Goal: Task Accomplishment & Management: Complete application form

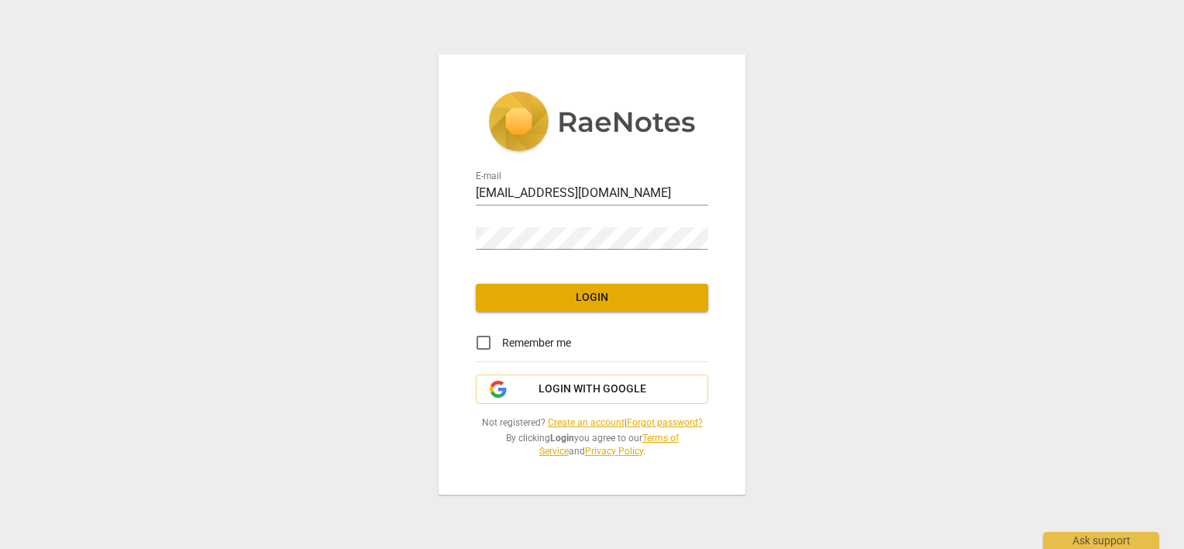
click at [577, 422] on link "Create an account" at bounding box center [586, 422] width 77 height 11
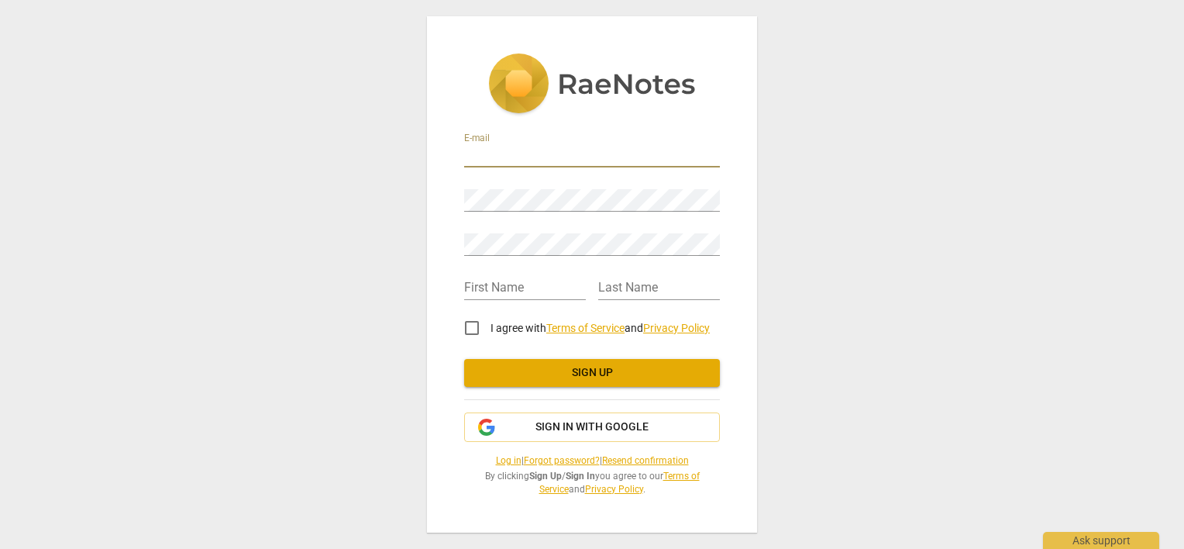
click at [511, 147] on input "email" at bounding box center [592, 156] width 256 height 22
type input "mjmc90@gmail.com"
click at [729, 112] on div "E-mail mjmc90@gmail.com Password Retype Password First Name Last Name I agree w…" at bounding box center [592, 274] width 330 height 516
click at [538, 287] on input "text" at bounding box center [525, 288] width 122 height 22
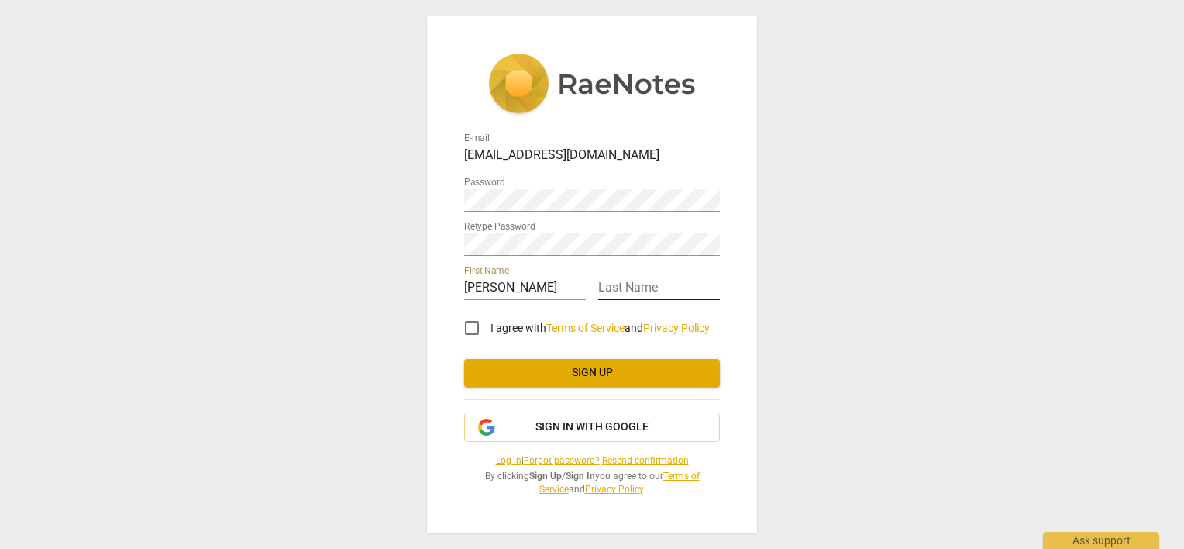
type input "Marla"
click at [648, 289] on input "text" at bounding box center [659, 288] width 122 height 22
type input "McLane"
click at [471, 328] on input "I agree with Terms of Service and Privacy Policy" at bounding box center [471, 327] width 37 height 37
checkbox input "true"
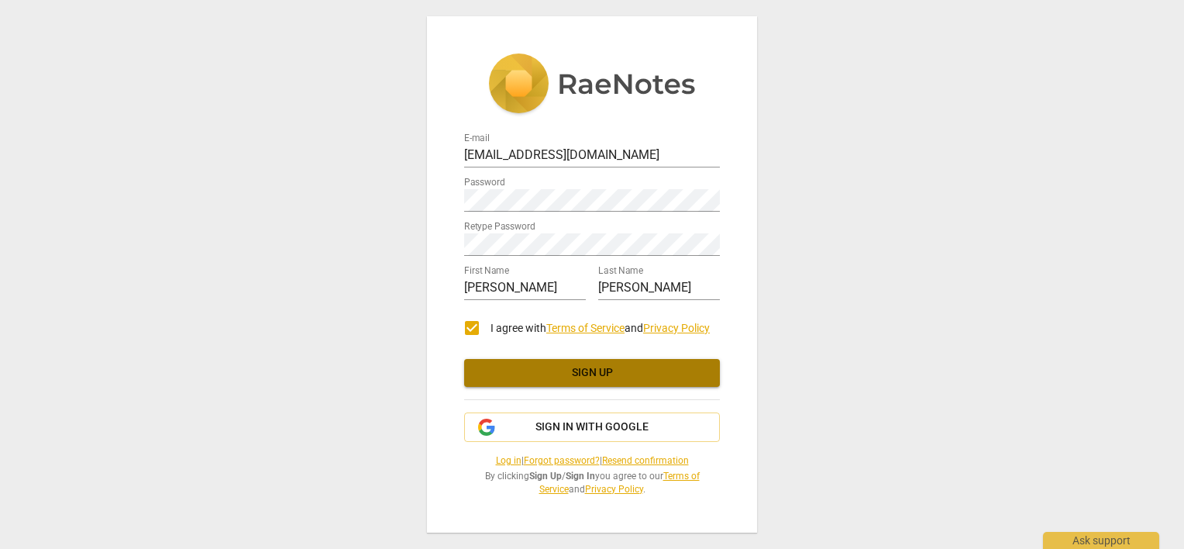
click at [579, 372] on span "Sign up" at bounding box center [592, 372] width 231 height 15
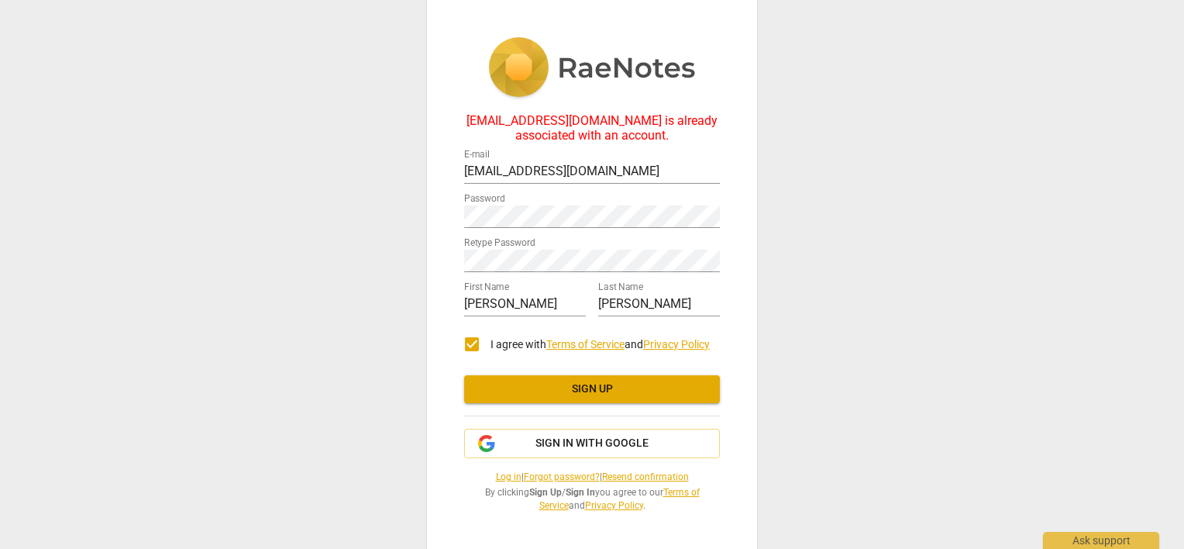
click at [567, 476] on link "Forgot password?" at bounding box center [562, 476] width 76 height 11
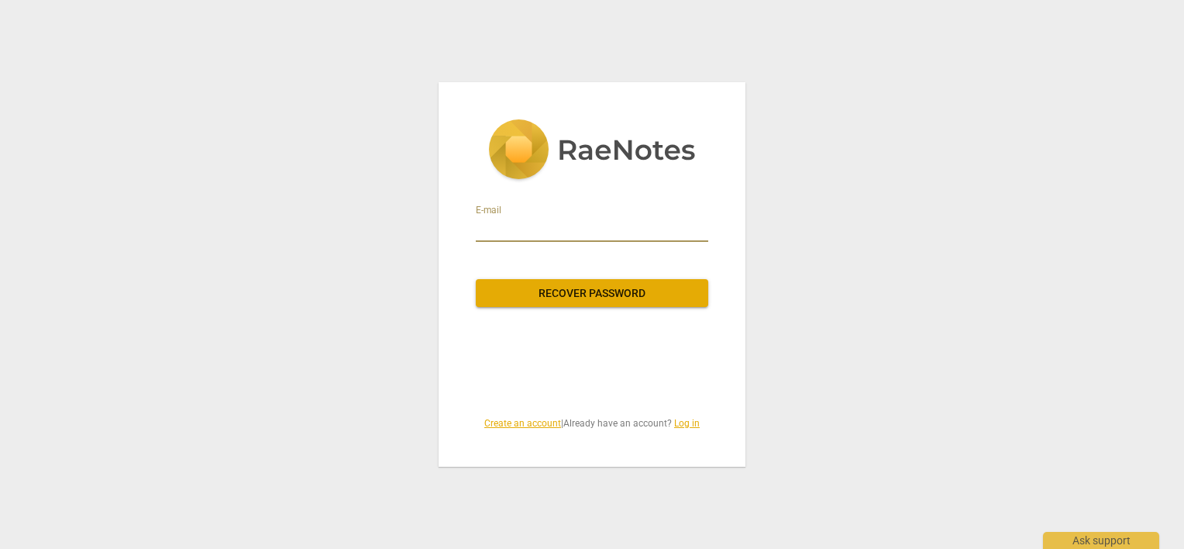
click at [538, 232] on input "email" at bounding box center [592, 229] width 232 height 25
type input "mjmc90@gmail.com"
click at [597, 206] on div "E-mail mjmc90@gmail.com" at bounding box center [592, 223] width 232 height 37
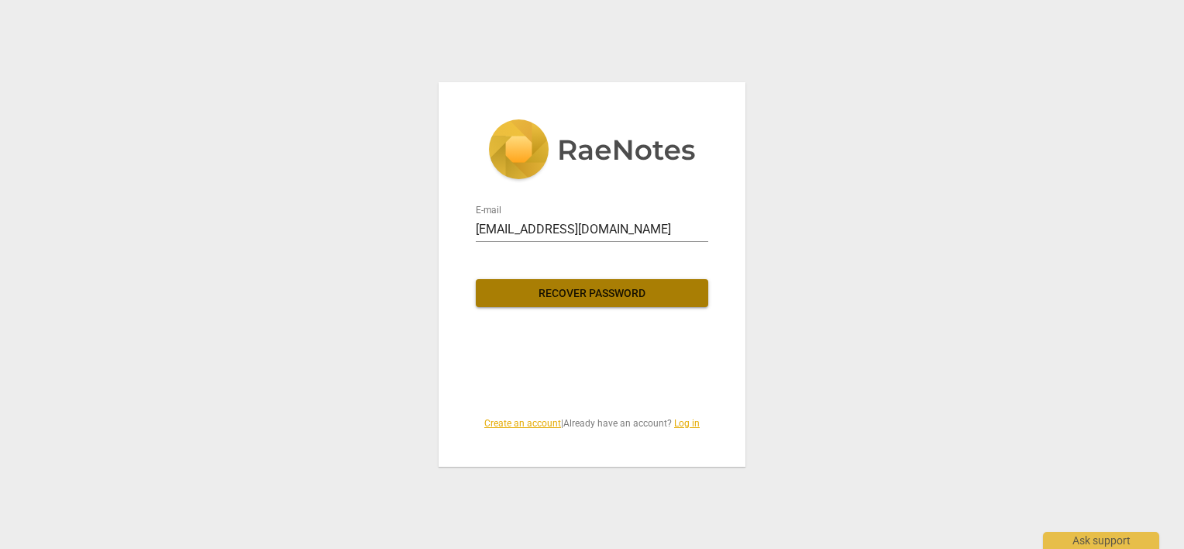
click at [578, 294] on span "Recover password" at bounding box center [592, 293] width 208 height 15
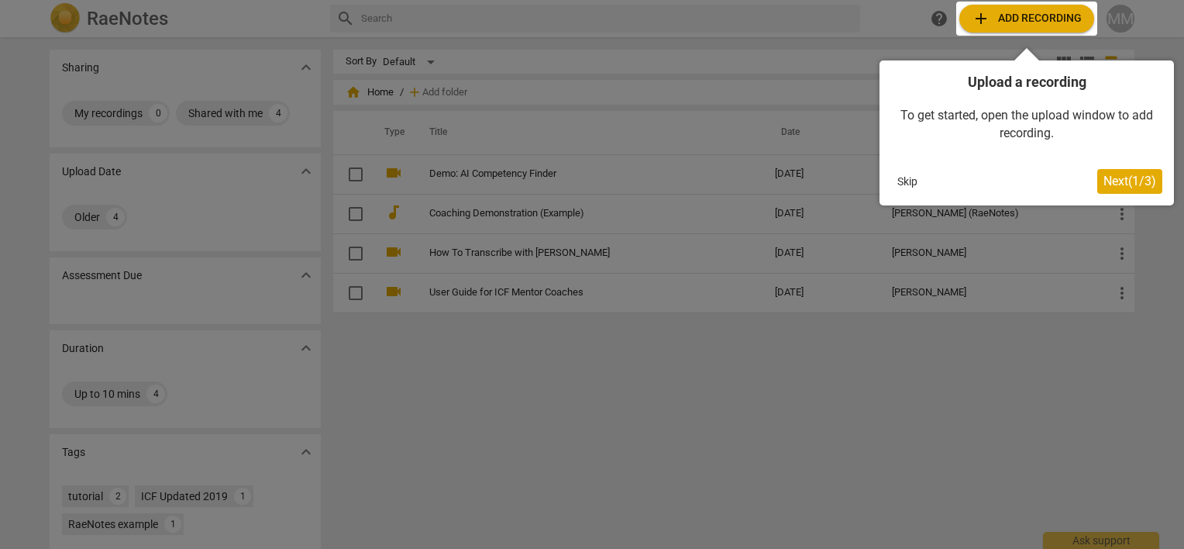
click at [453, 371] on div at bounding box center [592, 274] width 1184 height 549
